Goal: Use online tool/utility: Utilize a website feature to perform a specific function

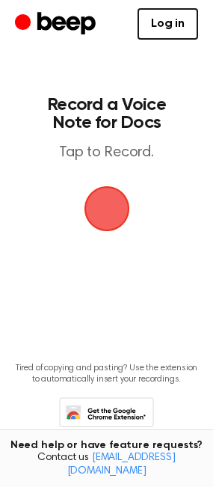
click at [117, 215] on span "button" at bounding box center [106, 208] width 79 height 79
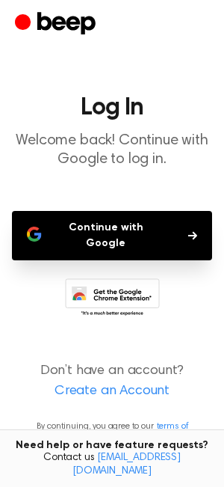
click at [117, 237] on button "Continue with Google" at bounding box center [112, 235] width 200 height 49
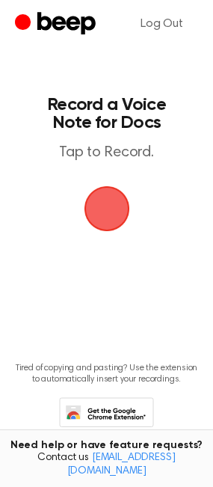
click at [105, 204] on span "button" at bounding box center [107, 209] width 58 height 58
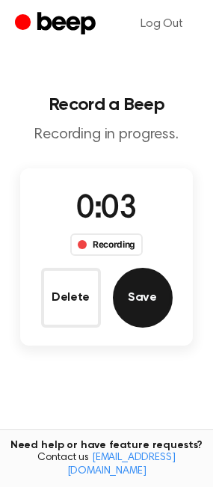
click at [149, 308] on button "Save" at bounding box center [143, 298] width 60 height 60
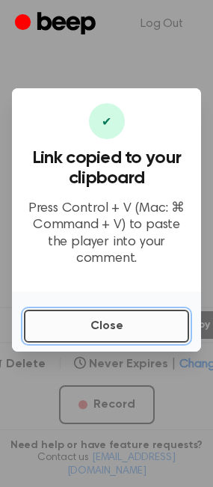
click at [148, 310] on button "Close" at bounding box center [106, 326] width 165 height 33
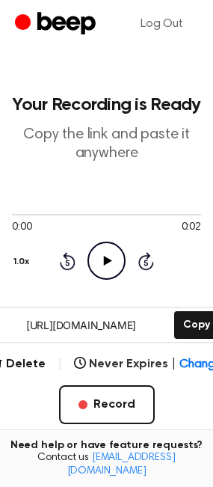
drag, startPoint x: 148, startPoint y: 310, endPoint x: 1, endPoint y: 260, distance: 154.9
click at [111, 301] on main "Your Recording is Ready Copy the link and paste it anywhere 0:00 0:02 Your brow…" at bounding box center [106, 312] width 213 height 625
